Goal: Information Seeking & Learning: Learn about a topic

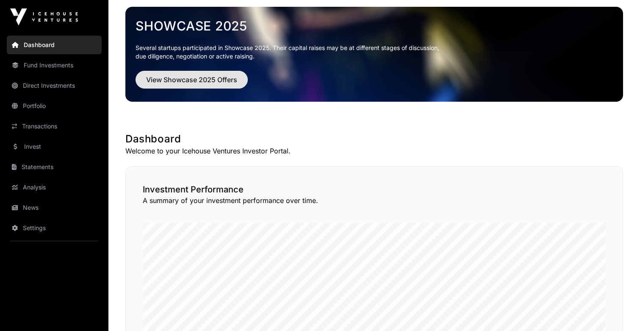
scroll to position [75, 0]
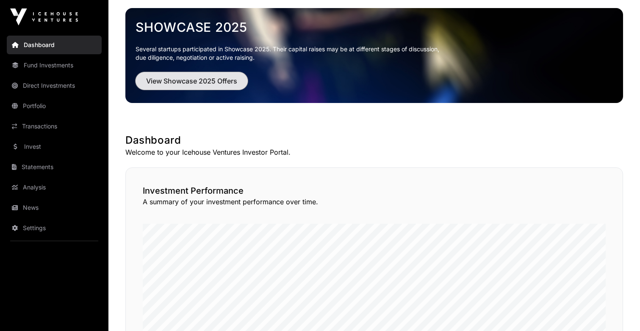
click at [217, 76] on span "View Showcase 2025 Offers" at bounding box center [191, 81] width 91 height 10
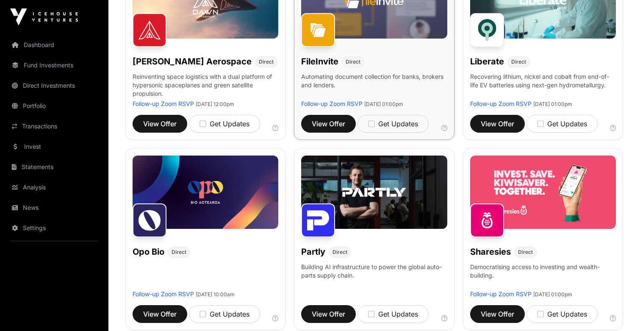
scroll to position [366, 0]
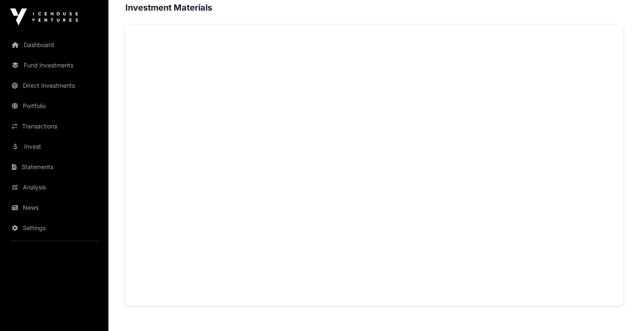
scroll to position [582, 0]
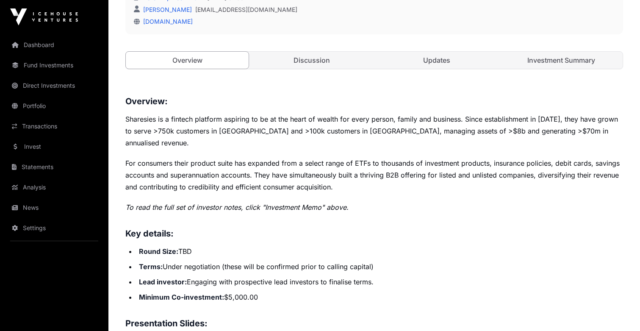
scroll to position [269, 0]
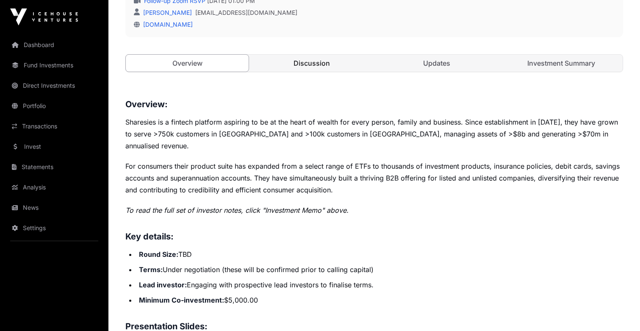
click at [309, 65] on link "Discussion" at bounding box center [311, 63] width 123 height 17
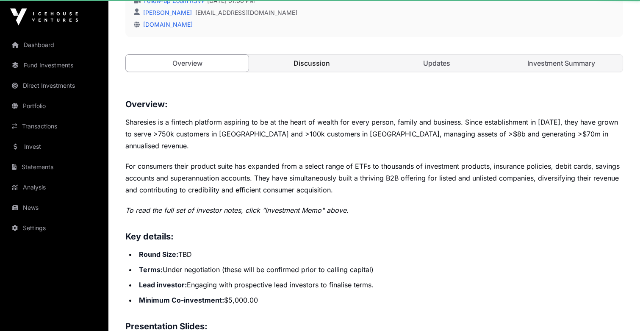
scroll to position [264, 0]
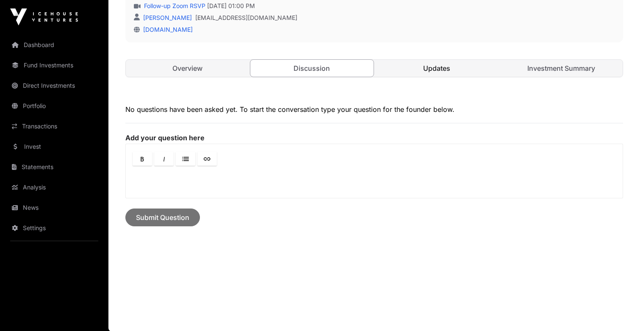
click at [417, 64] on link "Updates" at bounding box center [437, 68] width 123 height 17
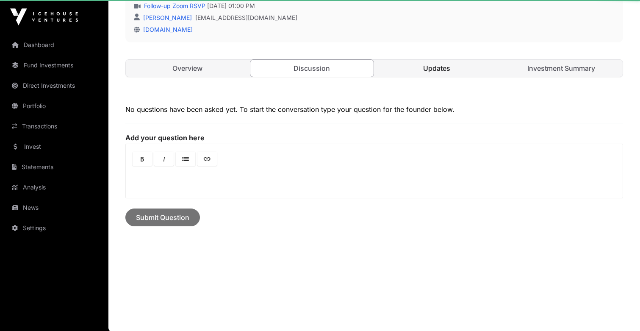
scroll to position [219, 0]
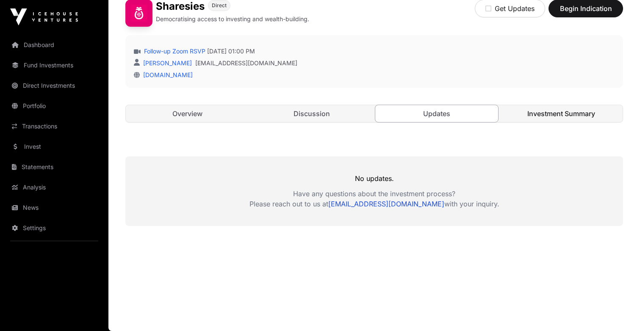
click at [543, 109] on link "Investment Summary" at bounding box center [561, 113] width 123 height 17
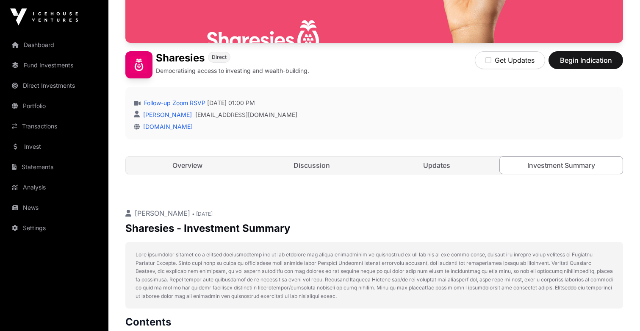
scroll to position [11, 0]
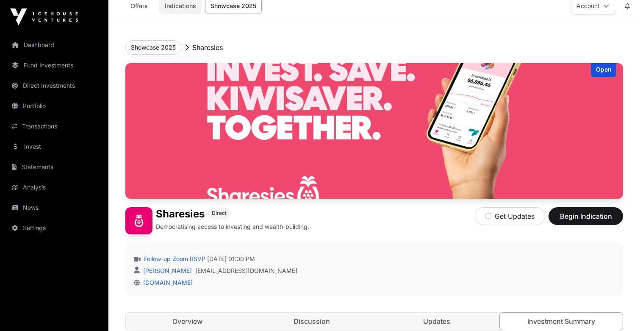
click at [191, 4] on link "Indications" at bounding box center [180, 6] width 42 height 16
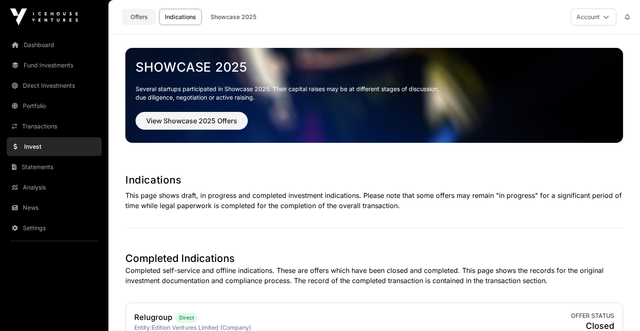
click at [146, 19] on link "Offers" at bounding box center [139, 17] width 34 height 16
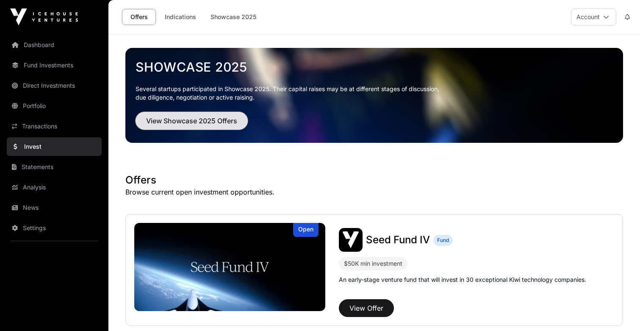
click at [220, 122] on span "View Showcase 2025 Offers" at bounding box center [191, 121] width 91 height 10
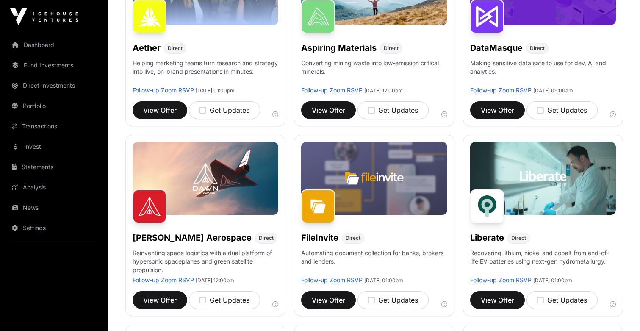
scroll to position [188, 0]
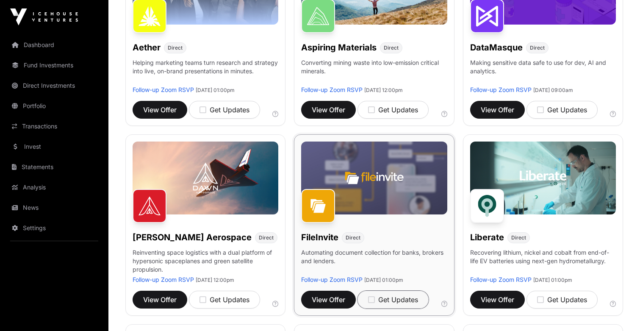
click at [372, 301] on icon "button" at bounding box center [371, 300] width 7 height 8
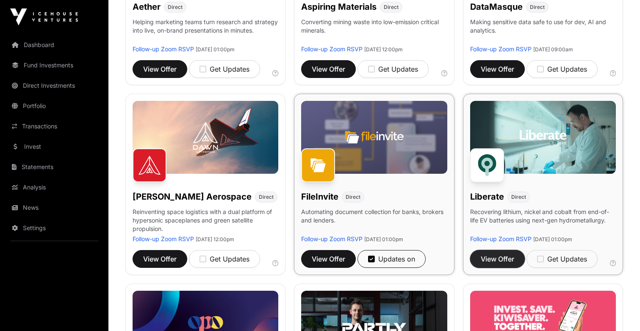
click at [497, 258] on span "View Offer" at bounding box center [497, 259] width 33 height 10
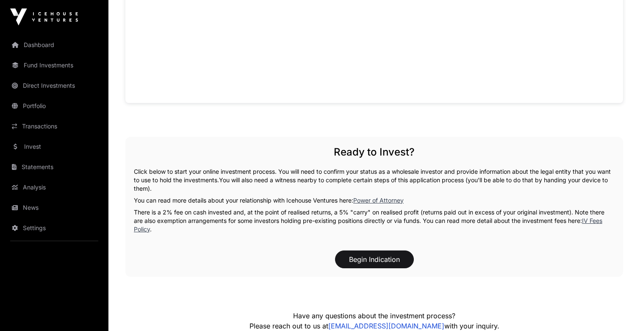
scroll to position [858, 0]
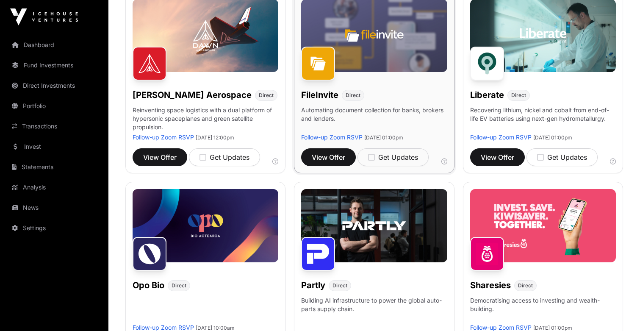
scroll to position [331, 0]
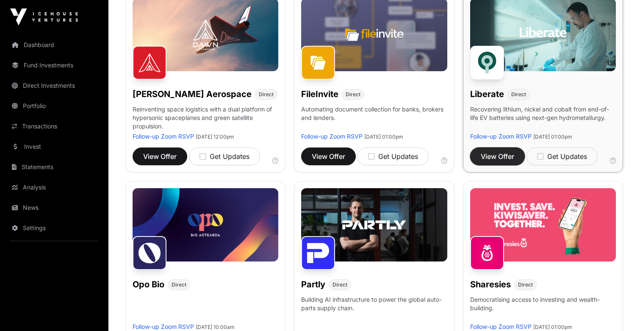
click at [498, 151] on span "View Offer" at bounding box center [497, 156] width 33 height 10
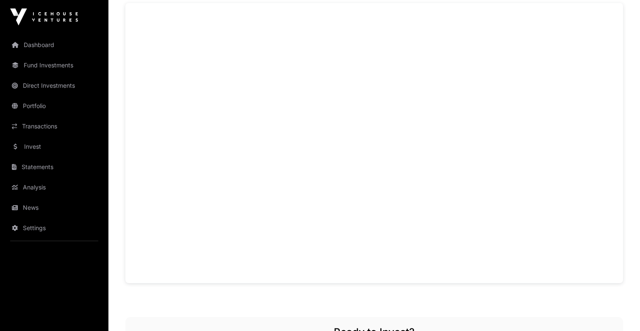
scroll to position [318, 0]
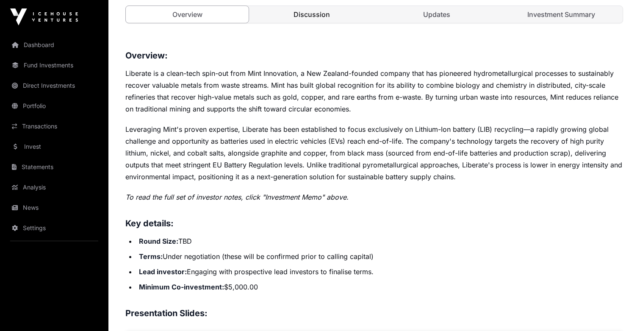
click at [312, 17] on link "Discussion" at bounding box center [311, 14] width 123 height 17
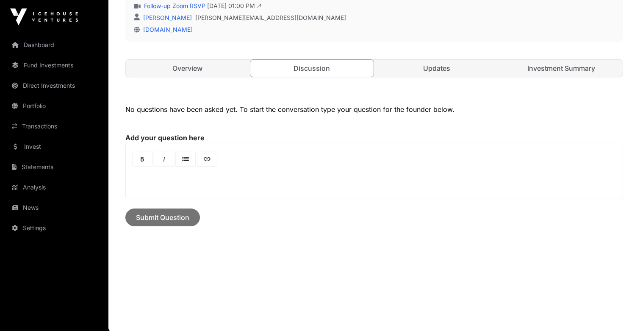
scroll to position [318, 0]
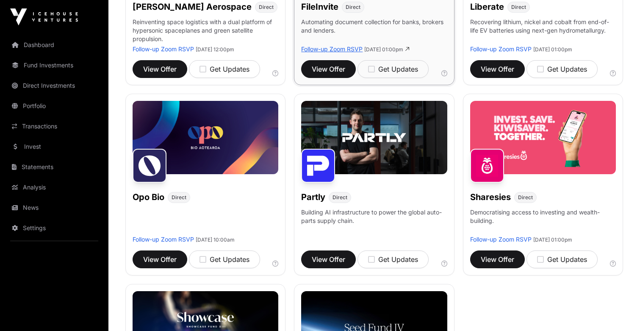
scroll to position [420, 0]
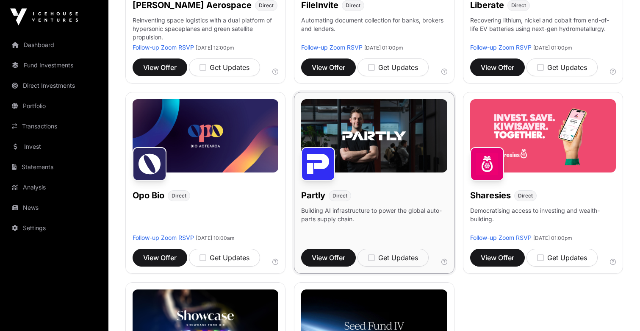
click at [355, 139] on img at bounding box center [374, 135] width 146 height 73
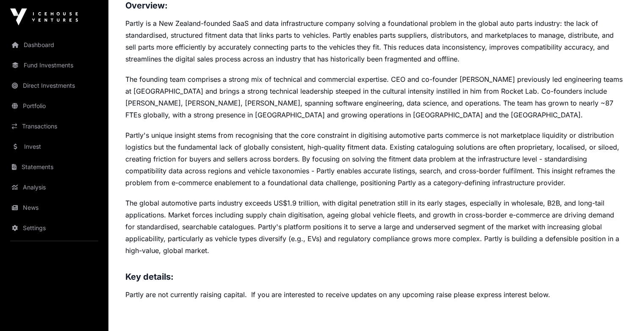
scroll to position [53, 0]
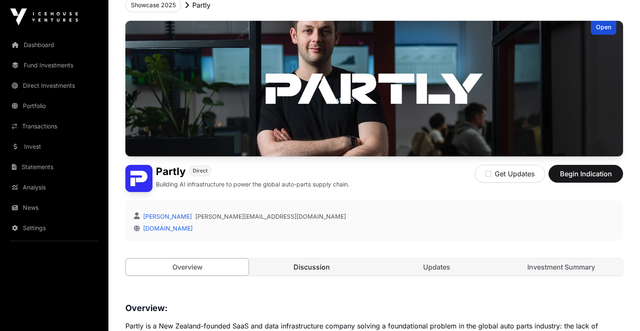
click at [306, 266] on link "Discussion" at bounding box center [311, 267] width 123 height 17
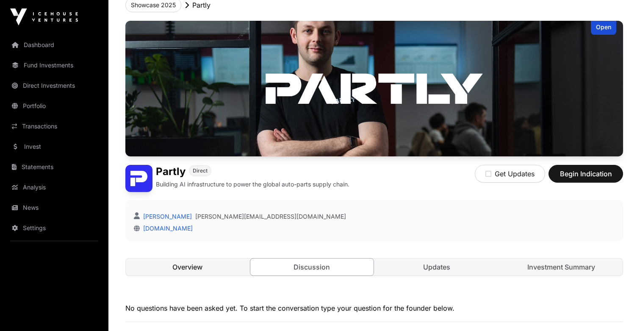
click at [207, 265] on link "Overview" at bounding box center [187, 267] width 123 height 17
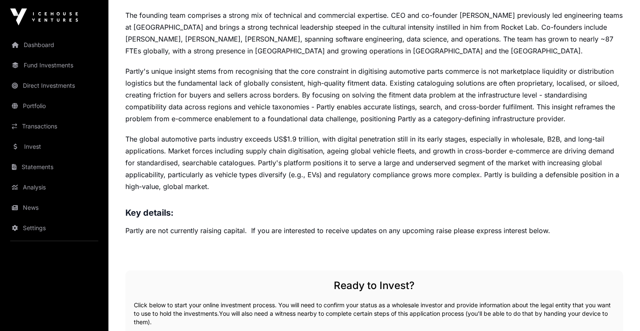
scroll to position [198, 0]
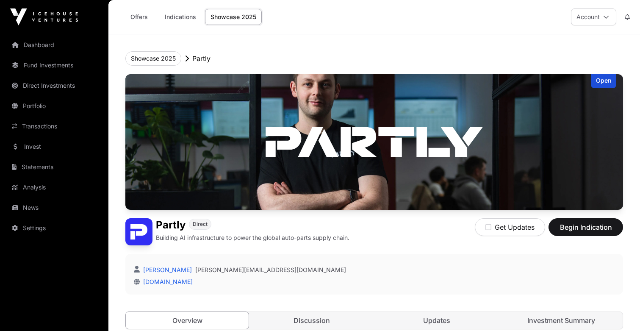
scroll to position [53, 0]
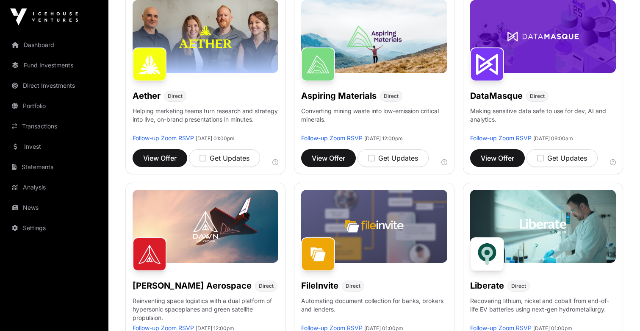
scroll to position [141, 0]
